Goal: Navigation & Orientation: Understand site structure

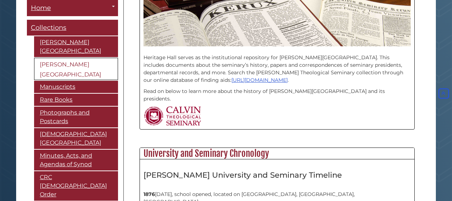
scroll to position [229, 0]
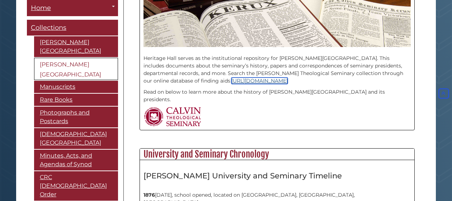
click at [236, 81] on link "https://heritagehall.libraryhost.com/" at bounding box center [259, 80] width 56 height 6
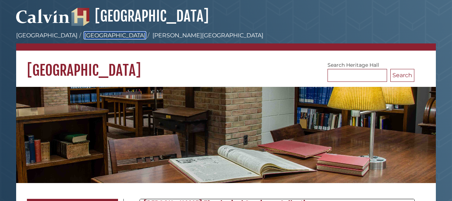
click at [84, 38] on link "[GEOGRAPHIC_DATA]" at bounding box center [114, 35] width 61 height 7
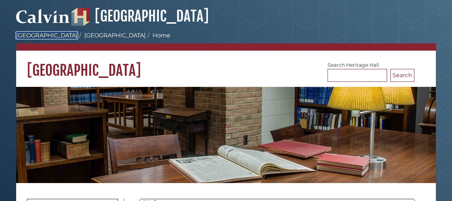
click at [45, 36] on link "[GEOGRAPHIC_DATA]" at bounding box center [46, 35] width 61 height 7
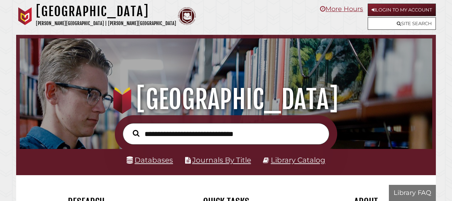
scroll to position [136, 409]
